Goal: Information Seeking & Learning: Learn about a topic

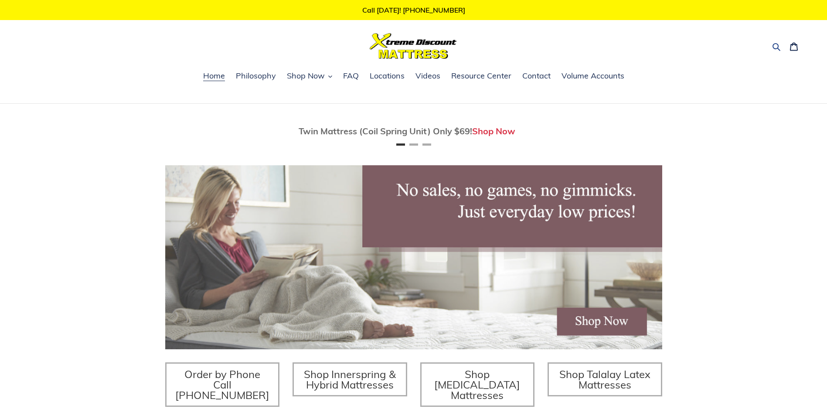
click at [777, 46] on icon "button" at bounding box center [776, 46] width 9 height 9
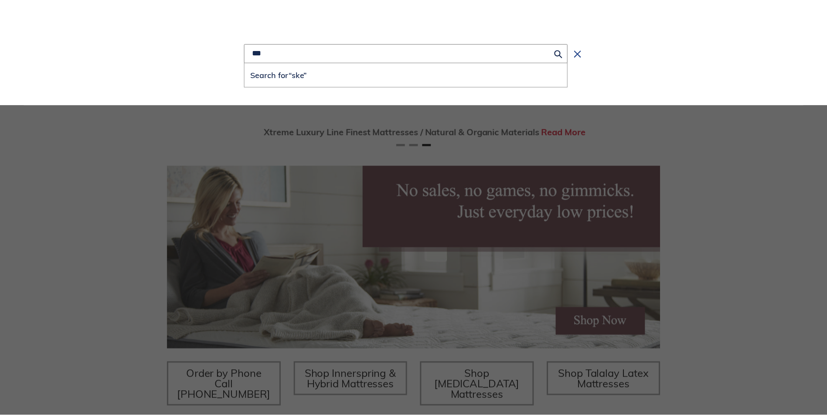
scroll to position [0, 994]
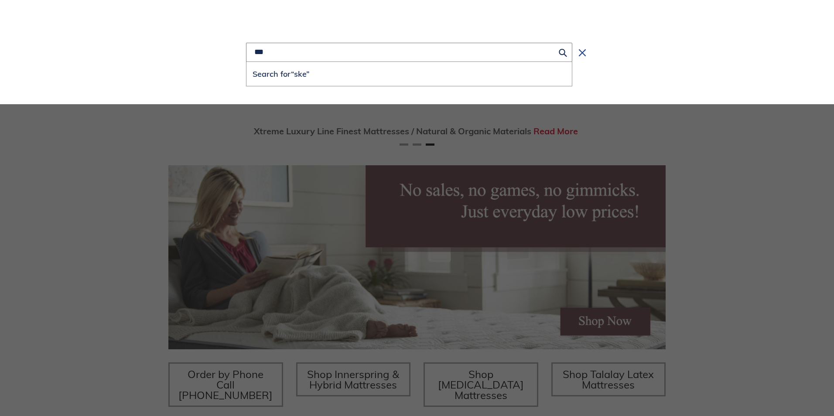
type input "***"
click at [582, 53] on icon "Search" at bounding box center [582, 52] width 7 height 7
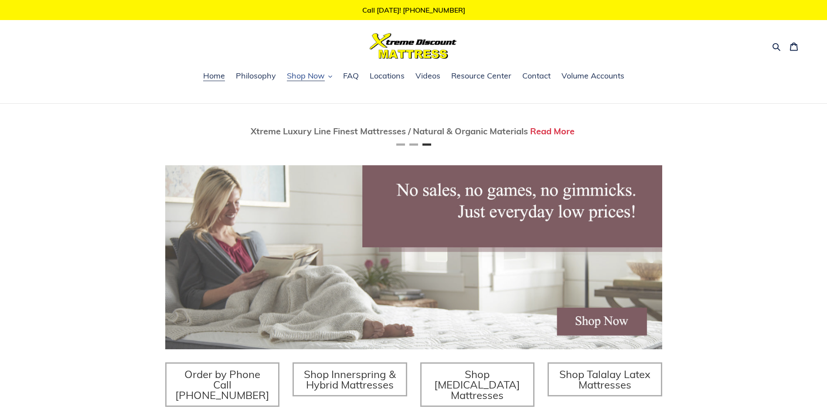
click at [319, 76] on span "Shop Now" at bounding box center [306, 76] width 38 height 10
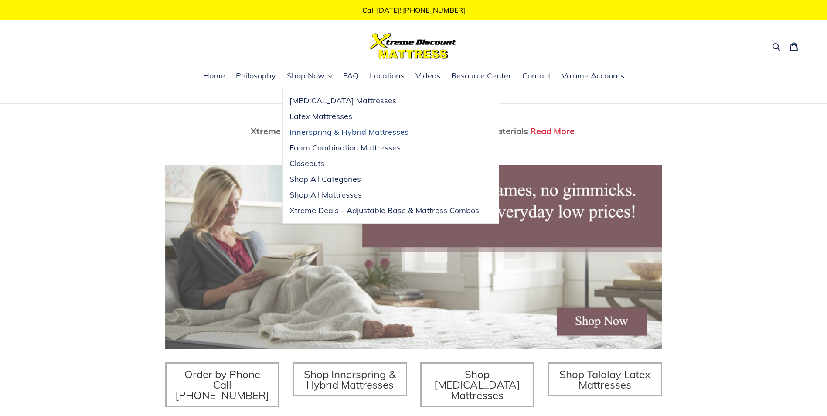
click at [313, 132] on span "Innerspring & Hybrid Mattresses" at bounding box center [348, 132] width 119 height 10
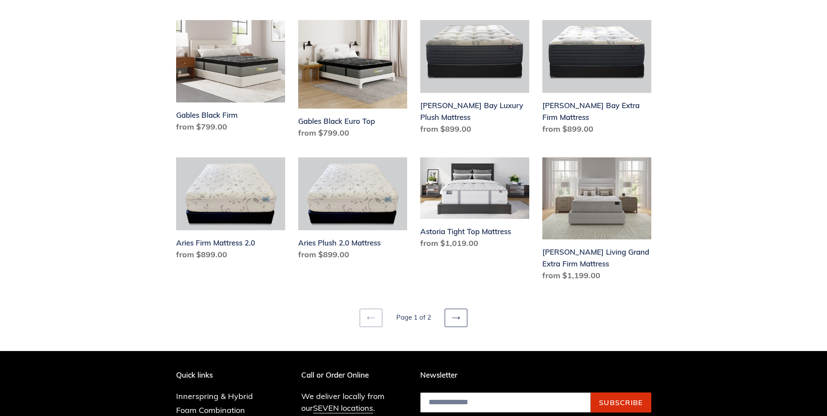
scroll to position [1134, 0]
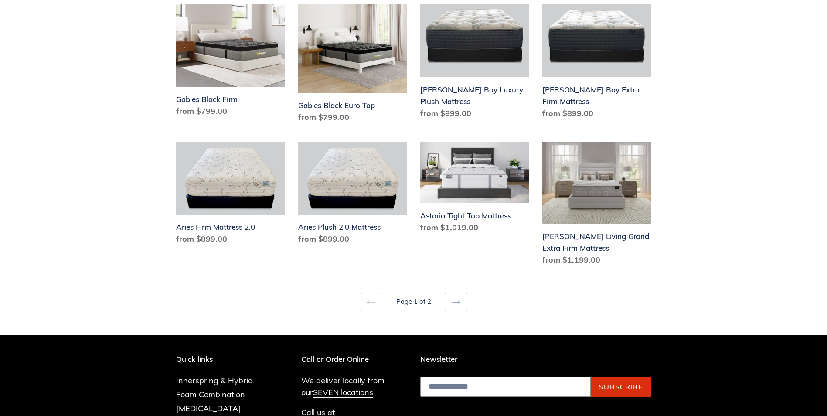
click at [460, 298] on icon at bounding box center [456, 302] width 9 height 9
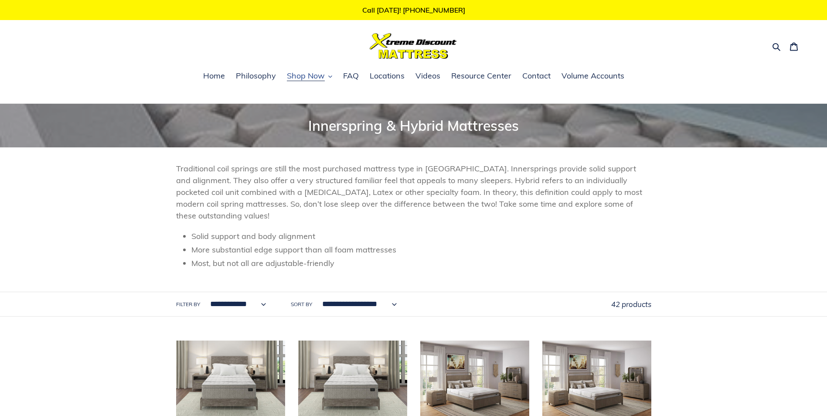
click at [317, 75] on span "Shop Now" at bounding box center [306, 76] width 38 height 10
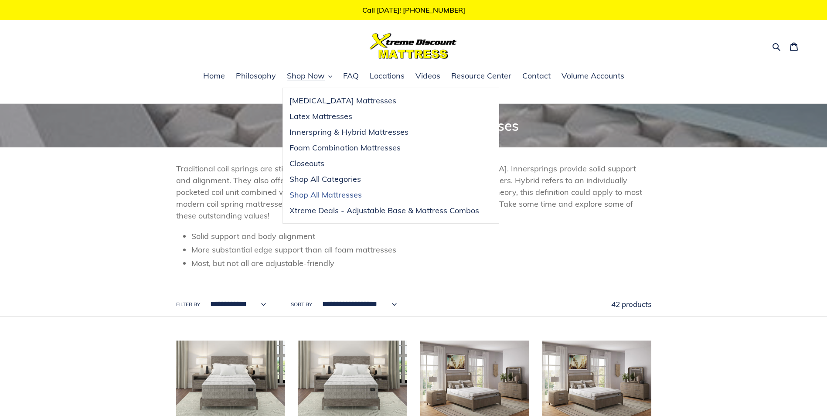
click at [315, 194] on span "Shop All Mattresses" at bounding box center [325, 195] width 72 height 10
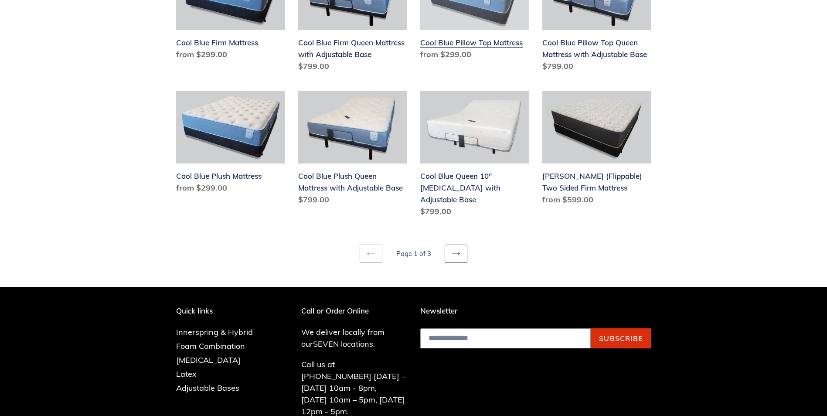
scroll to position [1090, 0]
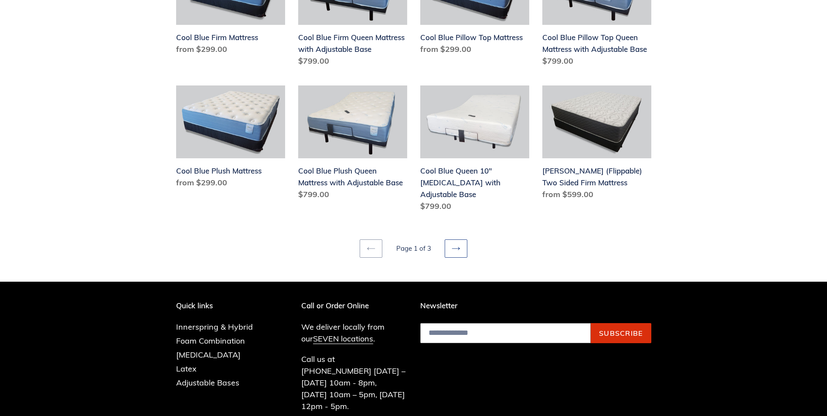
click at [455, 244] on icon at bounding box center [456, 248] width 9 height 9
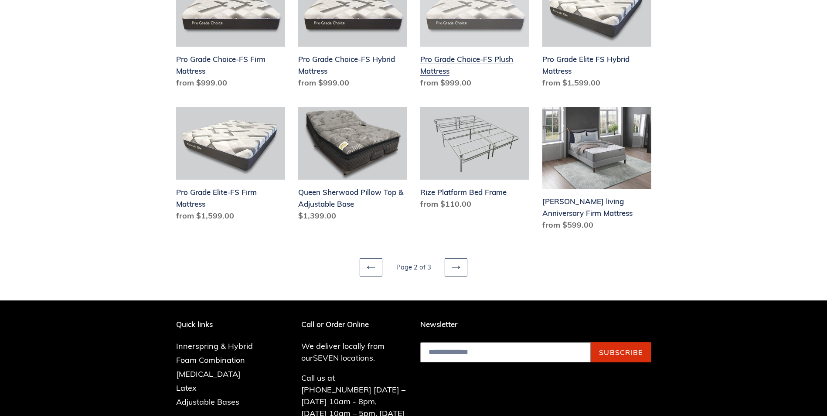
scroll to position [1090, 0]
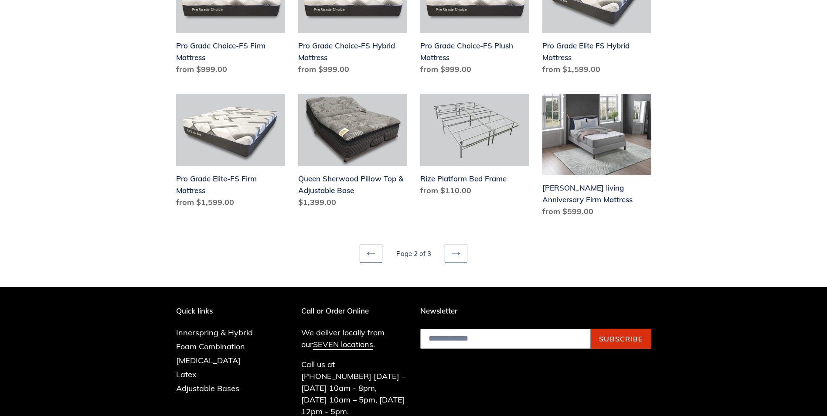
click at [454, 253] on icon at bounding box center [456, 253] width 9 height 9
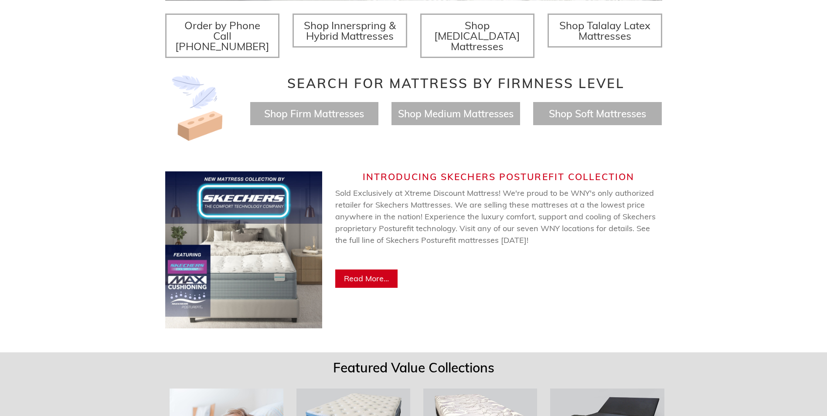
click at [370, 273] on span "Read More..." at bounding box center [366, 278] width 45 height 10
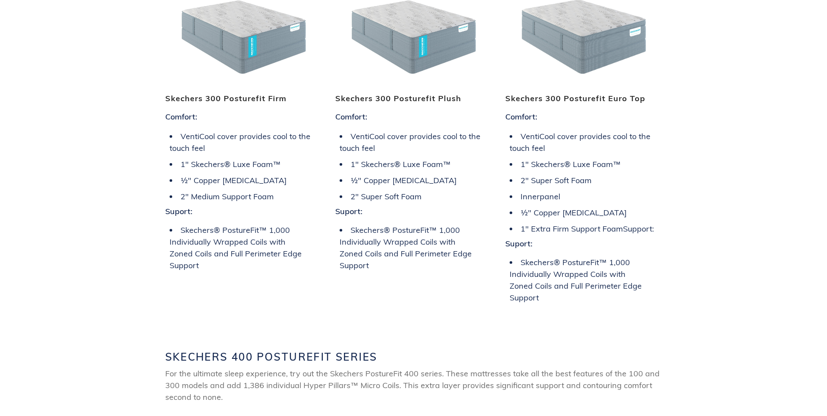
scroll to position [1482, 0]
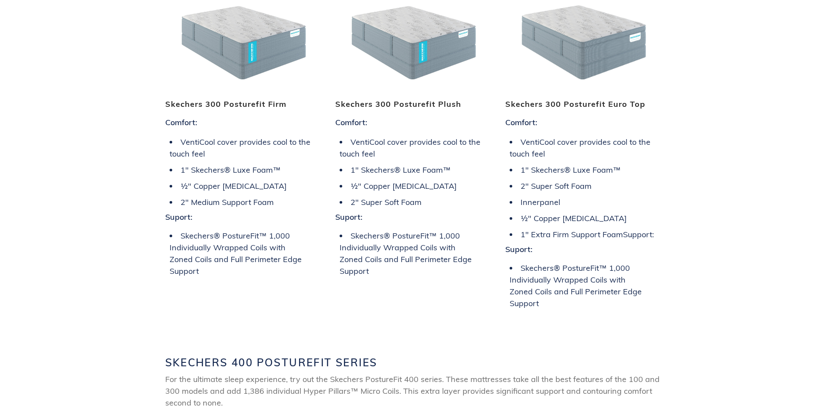
click at [669, 155] on div "Skechers 300 Posturefit Firm Comfort: VentiCool cover provides cool to the touc…" at bounding box center [413, 148] width 827 height 367
